Goal: Browse casually

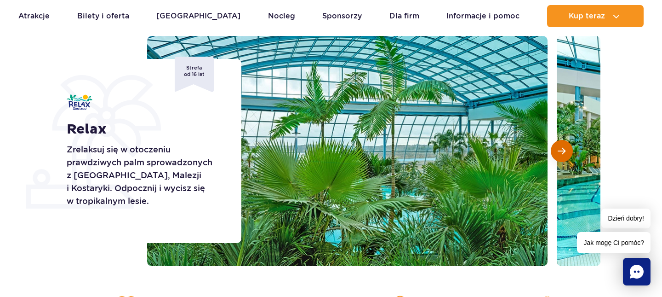
click at [559, 144] on button "Następny slajd" at bounding box center [562, 151] width 22 height 22
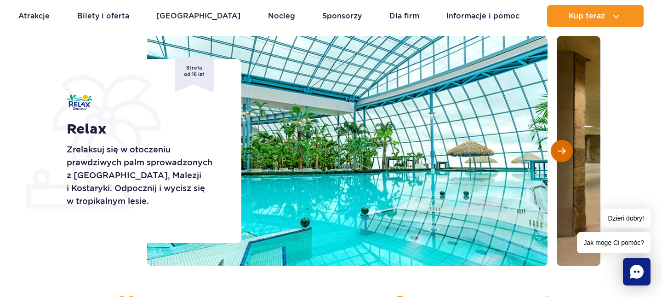
click at [559, 144] on button "Następny slajd" at bounding box center [562, 151] width 22 height 22
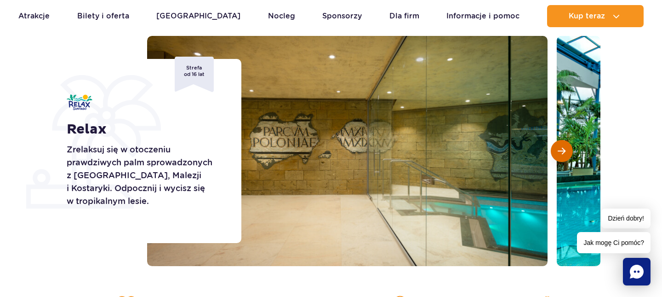
click at [559, 144] on button "Następny slajd" at bounding box center [562, 151] width 22 height 22
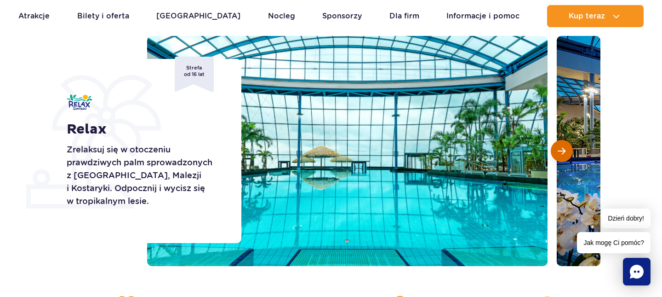
click at [559, 144] on button "Następny slajd" at bounding box center [562, 151] width 22 height 22
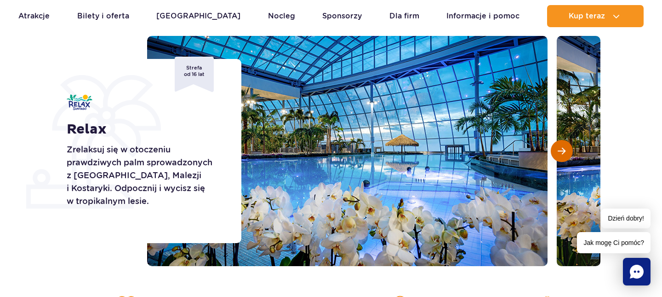
click at [559, 144] on button "Następny slajd" at bounding box center [562, 151] width 22 height 22
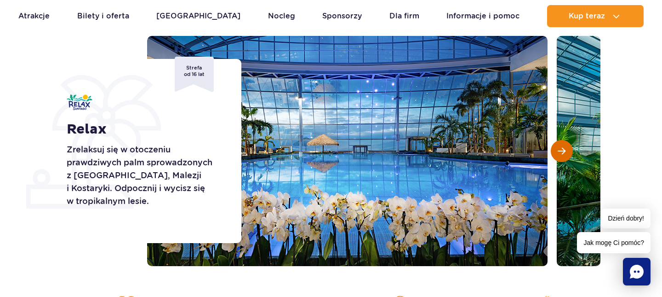
click at [559, 144] on button "Następny slajd" at bounding box center [562, 151] width 22 height 22
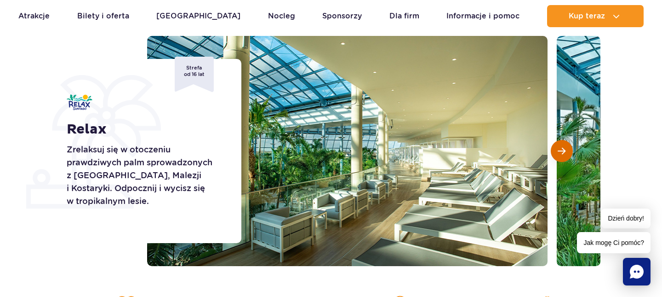
click at [559, 144] on button "Następny slajd" at bounding box center [562, 151] width 22 height 22
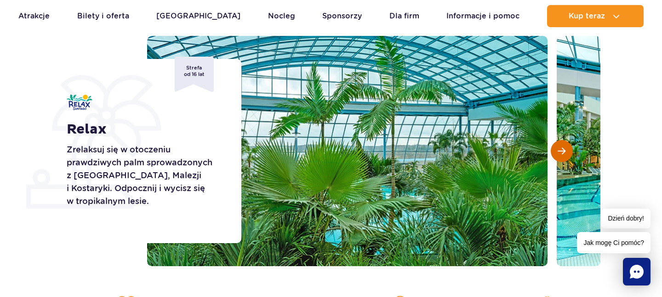
click at [559, 144] on button "Następny slajd" at bounding box center [562, 151] width 22 height 22
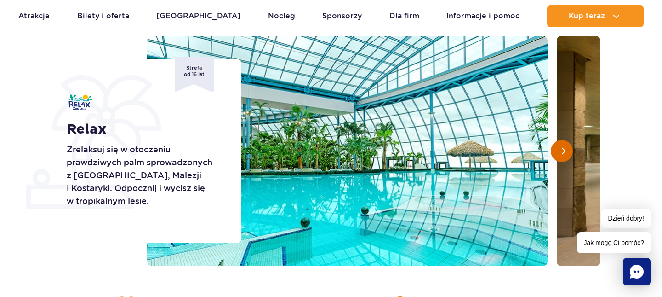
click at [559, 144] on button "Następny slajd" at bounding box center [562, 151] width 22 height 22
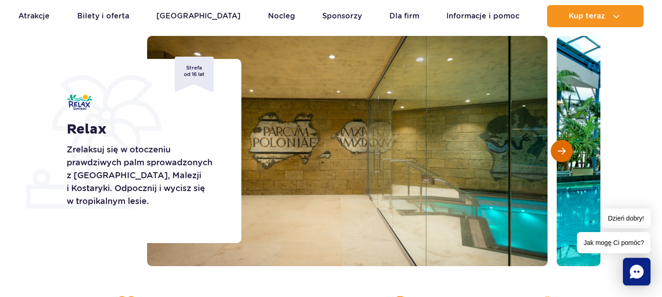
click at [559, 144] on button "Następny slajd" at bounding box center [562, 151] width 22 height 22
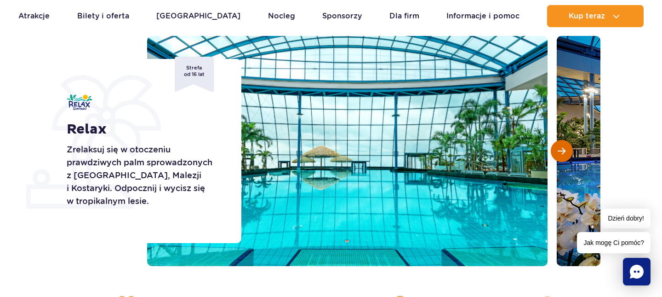
click at [559, 144] on button "Następny slajd" at bounding box center [562, 151] width 22 height 22
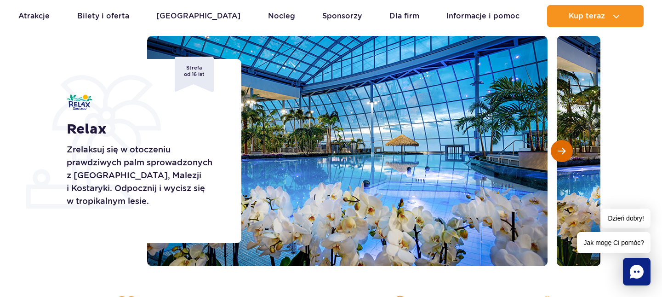
click at [559, 144] on button "Następny slajd" at bounding box center [562, 151] width 22 height 22
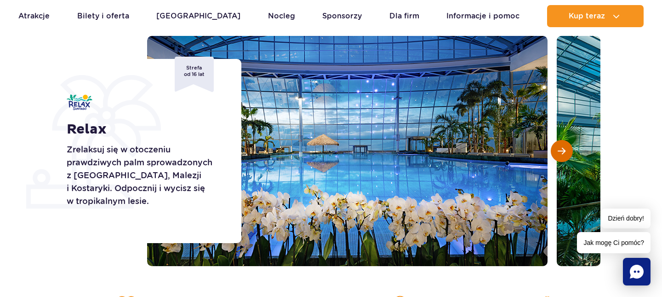
click at [559, 144] on button "Następny slajd" at bounding box center [562, 151] width 22 height 22
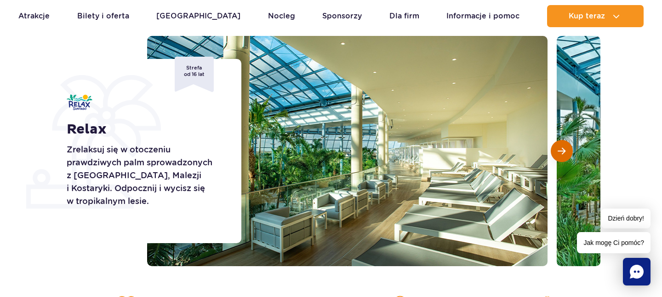
click at [559, 144] on button "Następny slajd" at bounding box center [562, 151] width 22 height 22
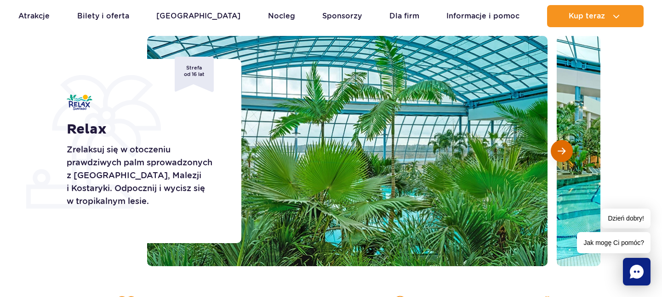
click at [559, 144] on button "Następny slajd" at bounding box center [562, 151] width 22 height 22
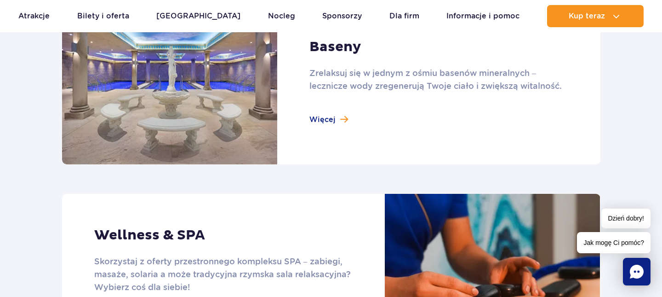
scroll to position [680, 0]
